Goal: Check status: Check status

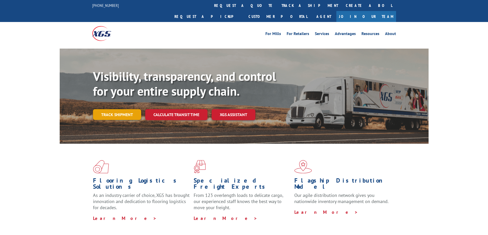
click at [111, 109] on link "Track shipment" at bounding box center [117, 114] width 48 height 11
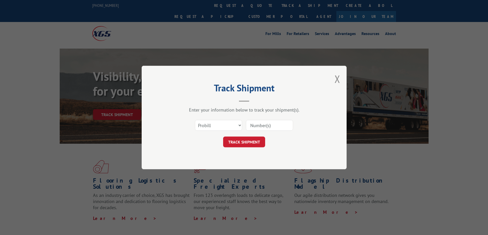
click at [265, 125] on input at bounding box center [269, 125] width 47 height 11
click at [251, 126] on input at bounding box center [269, 125] width 47 height 11
paste input "8886764012"
type input "8886764012"
click at [253, 141] on button "TRACK SHIPMENT" at bounding box center [244, 142] width 42 height 11
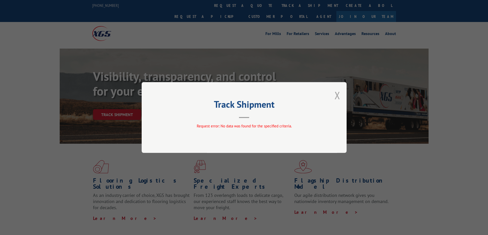
click at [339, 96] on button "Close modal" at bounding box center [337, 96] width 6 height 14
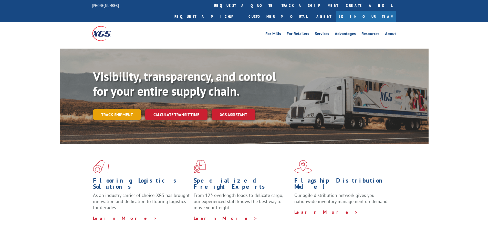
click at [111, 109] on link "Track shipment" at bounding box center [117, 114] width 48 height 11
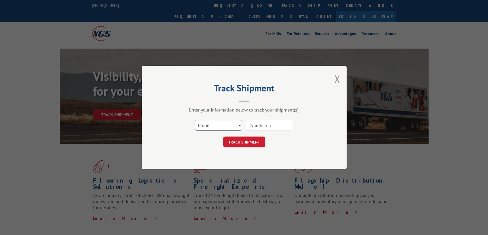
click at [238, 130] on select "Select category... Probill BOL PO" at bounding box center [218, 125] width 47 height 11
select select "bol"
click at [195, 120] on select "Select category... Probill BOL PO" at bounding box center [218, 125] width 47 height 11
click at [262, 126] on input at bounding box center [269, 125] width 47 height 11
paste input "8886764012"
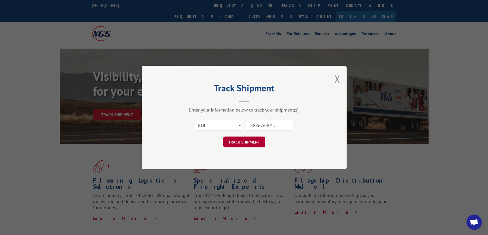
type input "8886764012"
click at [236, 142] on button "TRACK SHIPMENT" at bounding box center [244, 142] width 42 height 11
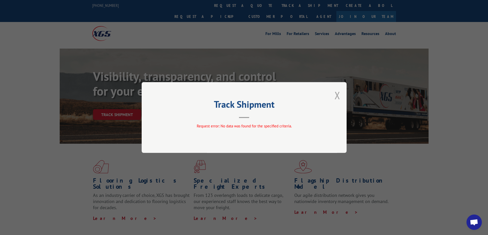
click at [337, 94] on button "Close modal" at bounding box center [337, 96] width 6 height 14
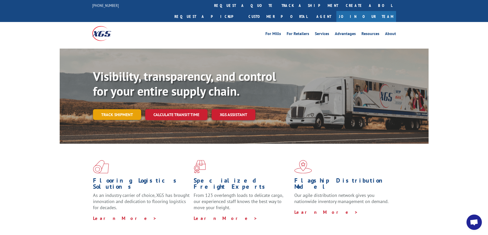
click at [118, 109] on link "Track shipment" at bounding box center [117, 114] width 48 height 11
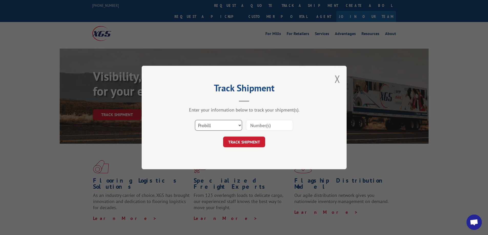
click at [237, 123] on select "Select category... Probill BOL PO" at bounding box center [218, 125] width 47 height 11
select select "bol"
click at [195, 120] on select "Select category... Probill BOL PO" at bounding box center [218, 125] width 47 height 11
click at [270, 127] on input at bounding box center [269, 125] width 47 height 11
type input "6200035863"
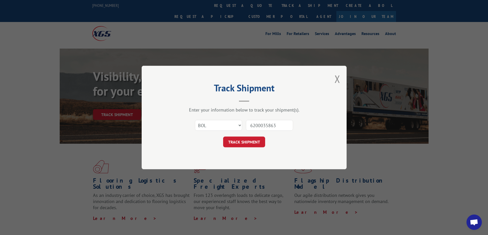
click button "TRACK SHIPMENT" at bounding box center [244, 142] width 42 height 11
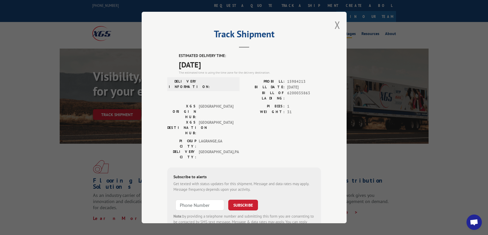
click at [334, 24] on button "Close modal" at bounding box center [337, 25] width 6 height 14
